Goal: Book appointment/travel/reservation

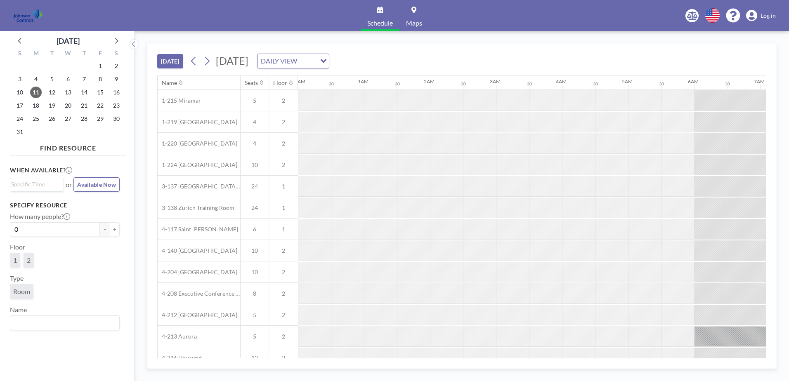
scroll to position [0, 124]
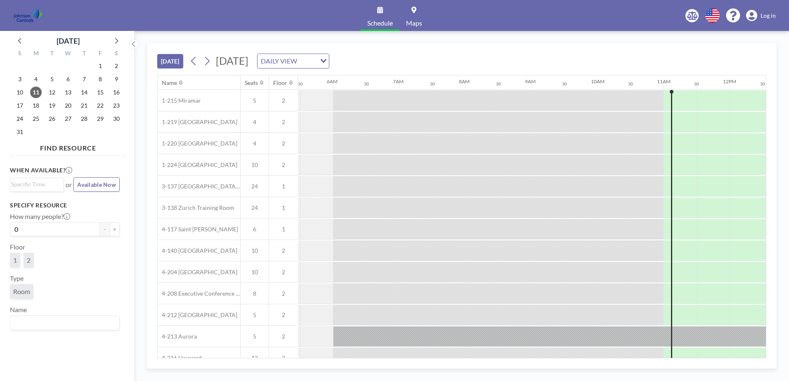
scroll to position [0, 549]
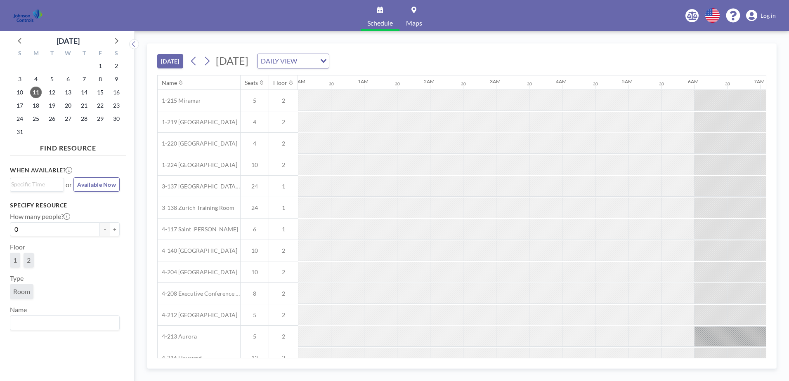
scroll to position [0, 419]
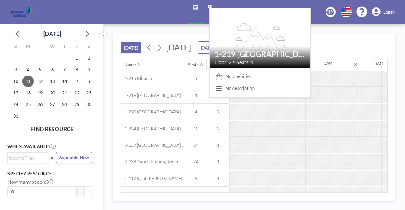
scroll to position [0, 241]
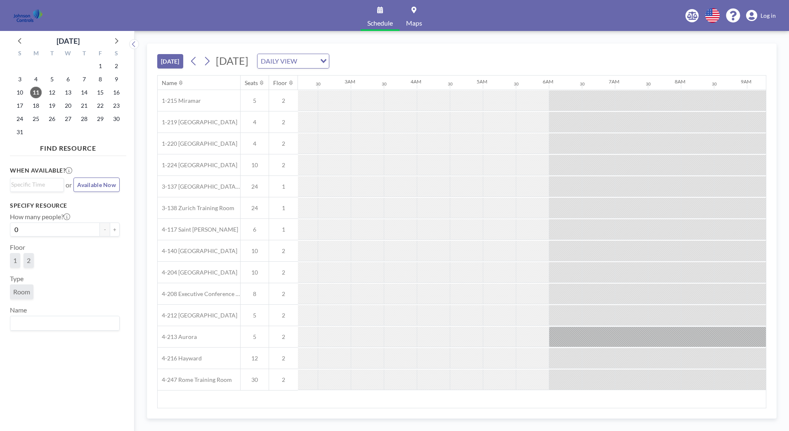
scroll to position [0, 332]
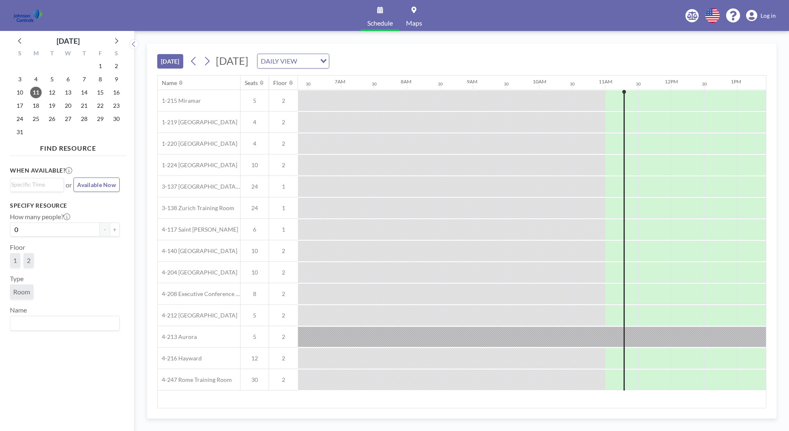
scroll to position [0, 590]
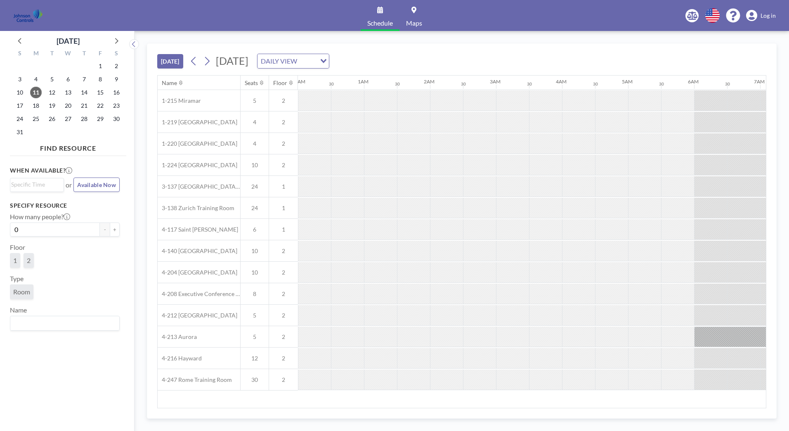
scroll to position [0, 653]
